Goal: Navigation & Orientation: Find specific page/section

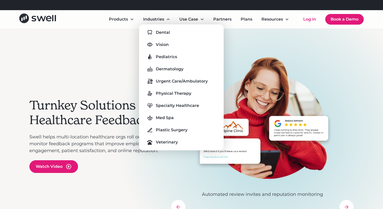
click at [160, 37] on div "Dental Vision Pediatrics Dermatology Urgent Care/Ambulatory Physical Therapy Sp…" at bounding box center [181, 87] width 77 height 118
click at [160, 32] on div "Dental" at bounding box center [163, 32] width 14 height 6
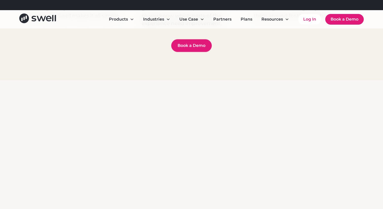
scroll to position [462, 0]
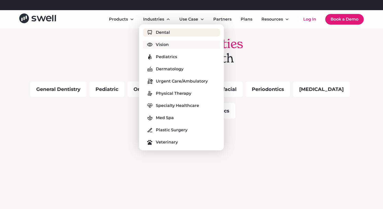
click at [160, 42] on div "Vision" at bounding box center [162, 45] width 13 height 6
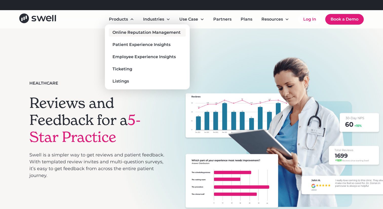
click at [126, 30] on div "Online Reputation Management" at bounding box center [147, 32] width 68 height 6
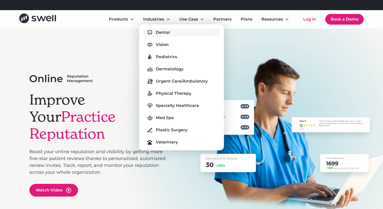
click at [159, 34] on div "Dental" at bounding box center [163, 32] width 14 height 6
